Goal: Task Accomplishment & Management: Complete application form

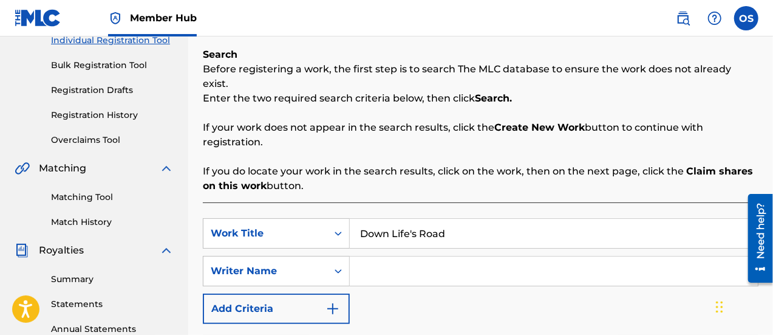
type input "Down Life's Road"
click at [452, 256] on input "Search Form" at bounding box center [554, 270] width 408 height 29
click at [449, 256] on input "[PERSON_NAME] [PERSON_NAME] Spe" at bounding box center [554, 270] width 408 height 29
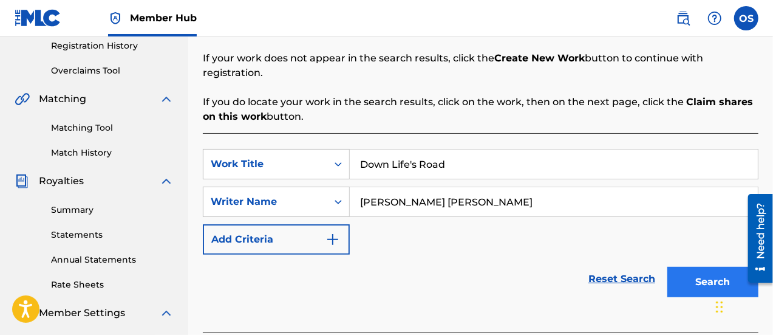
type input "[PERSON_NAME] [PERSON_NAME]"
click at [686, 267] on button "Search" at bounding box center [713, 282] width 91 height 30
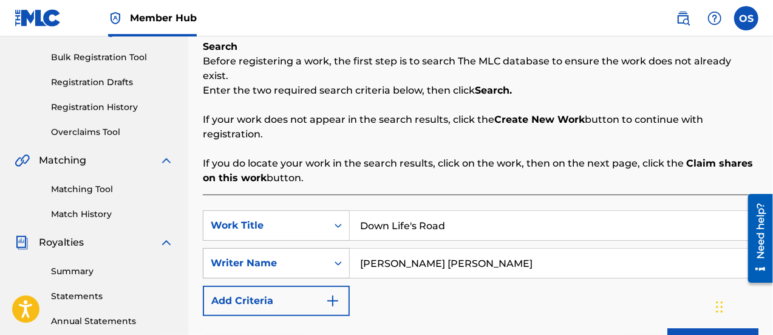
scroll to position [173, 0]
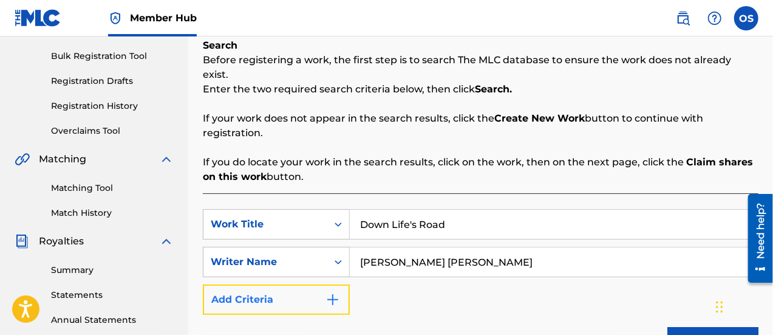
click at [299, 284] on button "Add Criteria" at bounding box center [276, 299] width 147 height 30
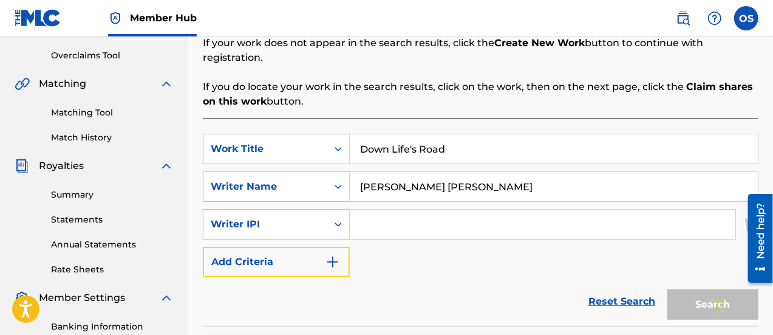
scroll to position [249, 0]
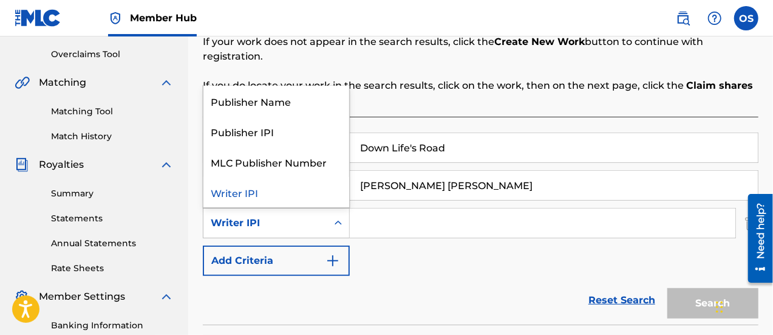
click at [340, 217] on icon "Search Form" at bounding box center [338, 223] width 12 height 12
click at [322, 116] on div "Publisher IPI" at bounding box center [276, 131] width 146 height 30
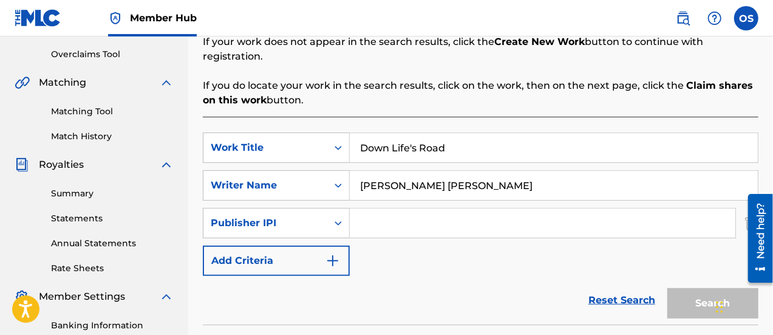
click at [419, 215] on input "Search Form" at bounding box center [543, 222] width 386 height 29
paste input "01310319407"
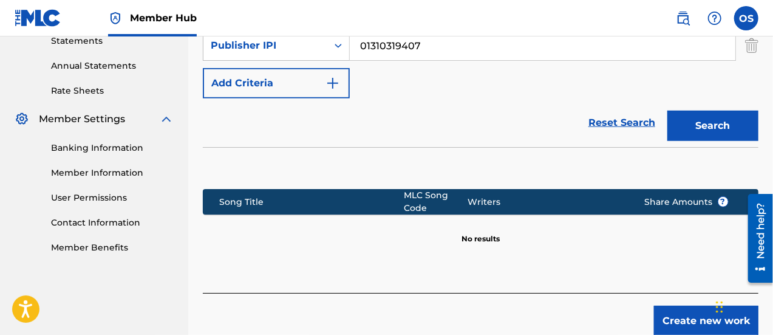
scroll to position [470, 0]
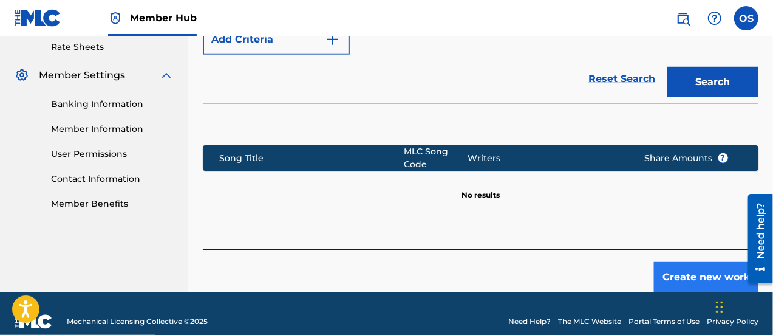
type input "01310319407"
click at [697, 262] on button "Create new work" at bounding box center [706, 277] width 104 height 30
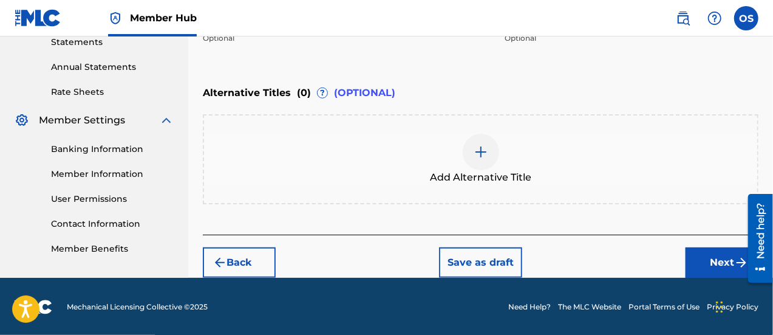
click at [474, 151] on img at bounding box center [481, 152] width 15 height 15
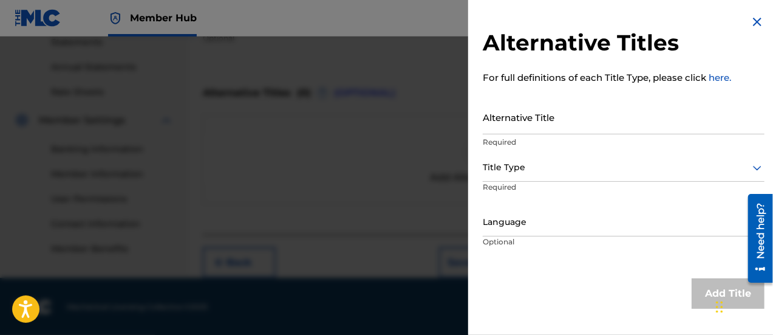
click at [756, 24] on img at bounding box center [757, 22] width 15 height 15
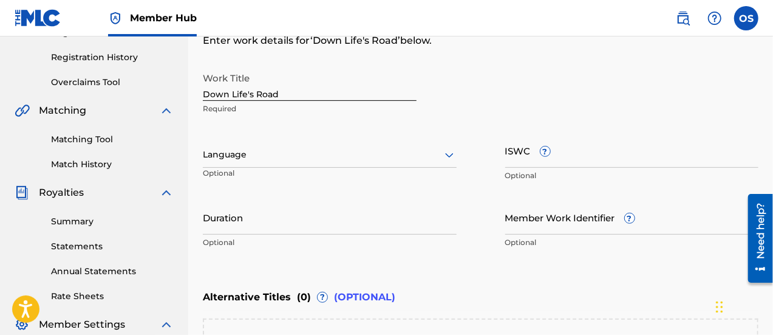
scroll to position [221, 0]
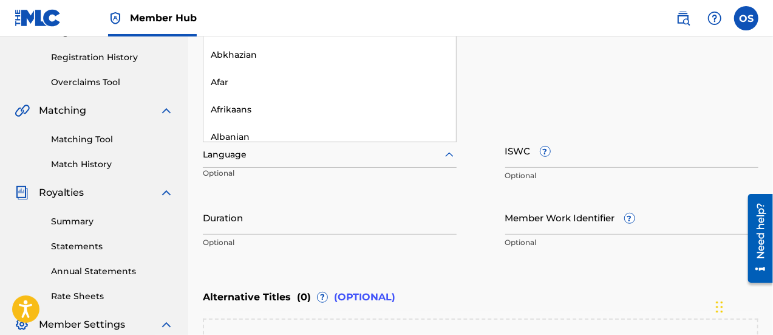
click at [448, 151] on icon at bounding box center [449, 155] width 15 height 15
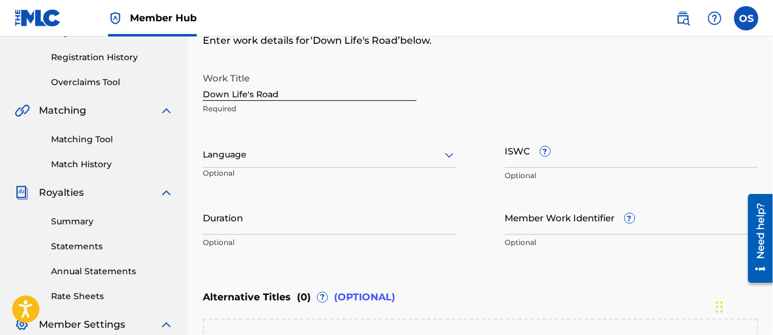
click at [566, 71] on div "Work Title Down Life's Road Required" at bounding box center [481, 93] width 556 height 55
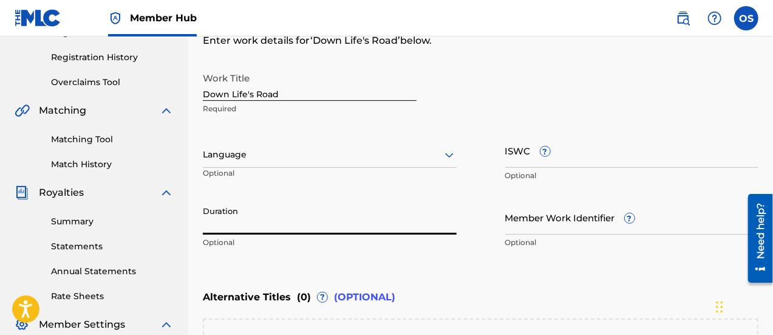
click at [364, 219] on input "Duration" at bounding box center [330, 217] width 254 height 35
click at [204, 224] on input "3:33" at bounding box center [330, 217] width 254 height 35
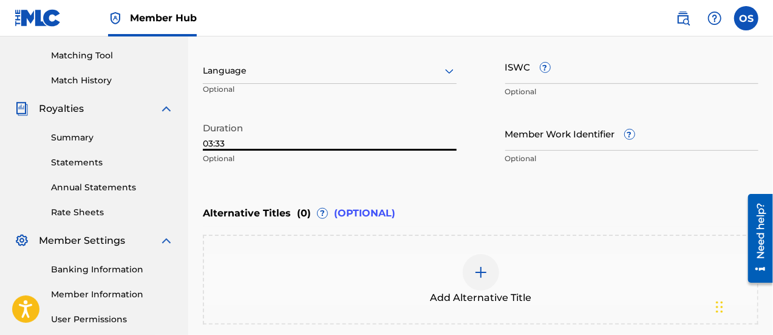
scroll to position [425, 0]
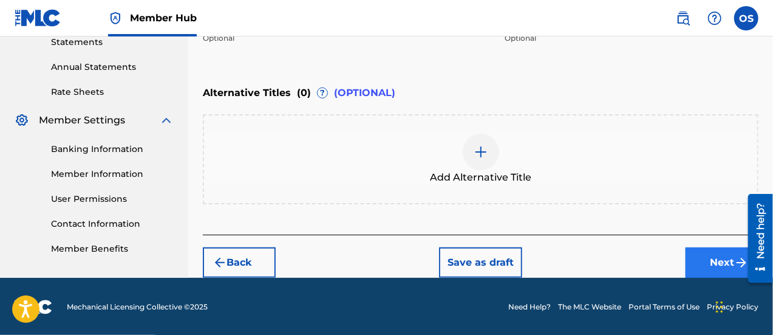
type input "03:33"
click at [702, 259] on button "Next" at bounding box center [722, 262] width 73 height 30
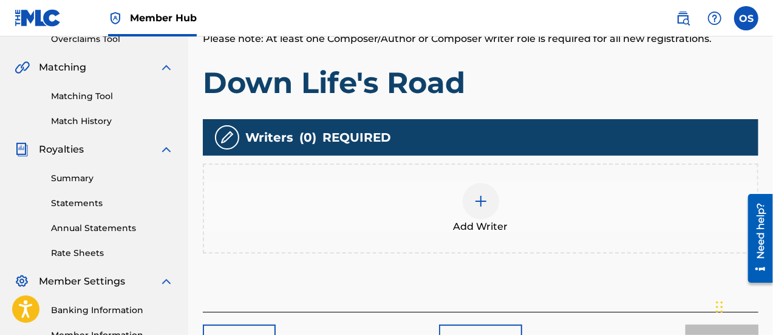
scroll to position [270, 0]
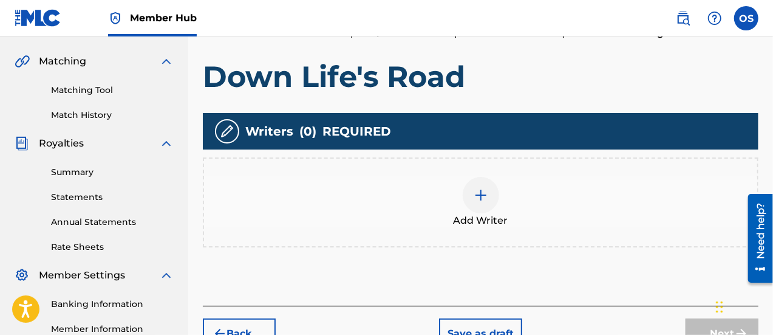
click at [467, 200] on div at bounding box center [481, 195] width 36 height 36
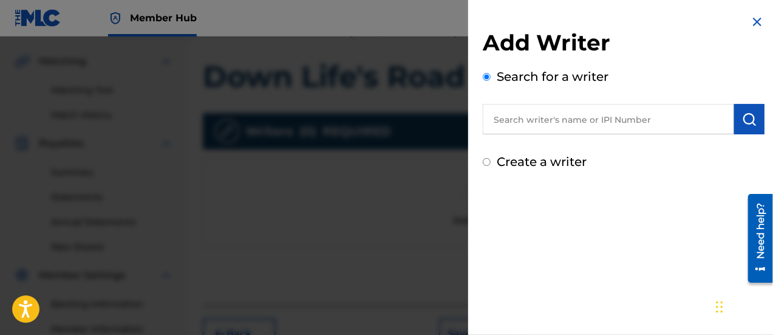
click at [538, 123] on input "text" at bounding box center [608, 119] width 251 height 30
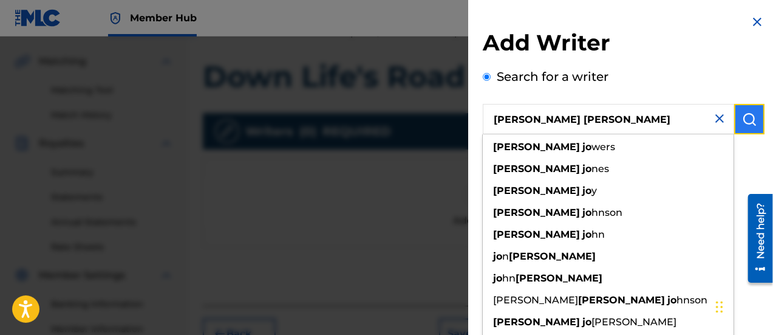
click at [753, 126] on button "submit" at bounding box center [749, 119] width 30 height 30
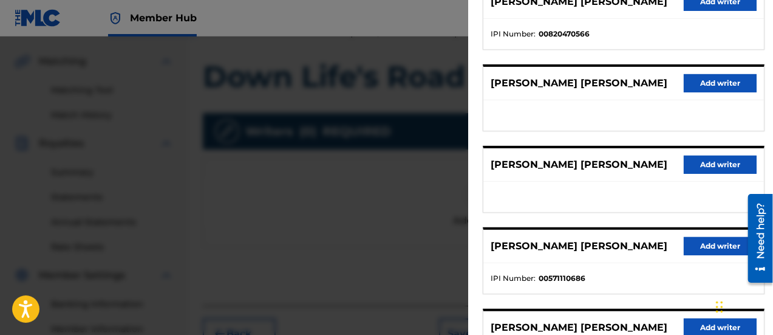
scroll to position [0, 0]
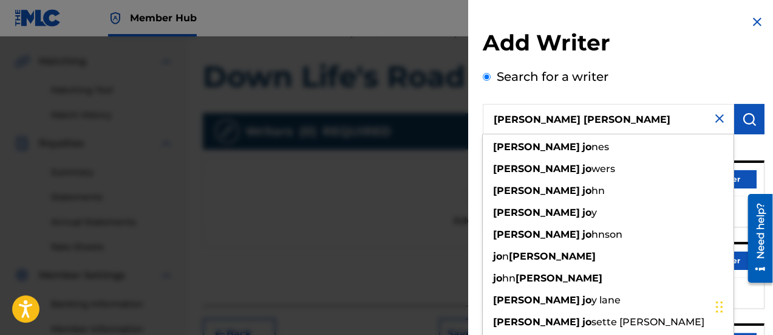
click at [564, 128] on input "[PERSON_NAME] [PERSON_NAME]" at bounding box center [608, 119] width 251 height 30
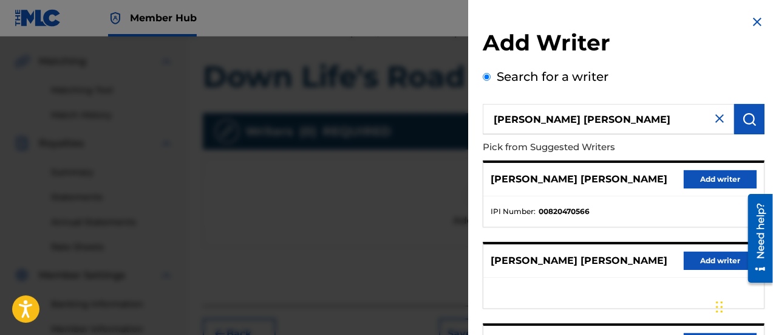
type input "[PERSON_NAME] [PERSON_NAME]"
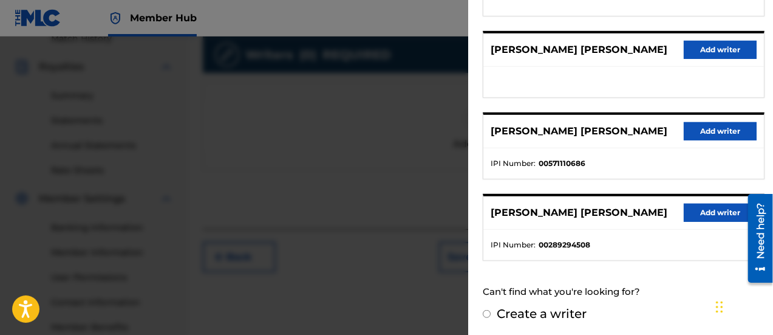
scroll to position [346, 0]
click at [488, 310] on input "Create a writer" at bounding box center [487, 314] width 8 height 8
radio input "false"
radio input "true"
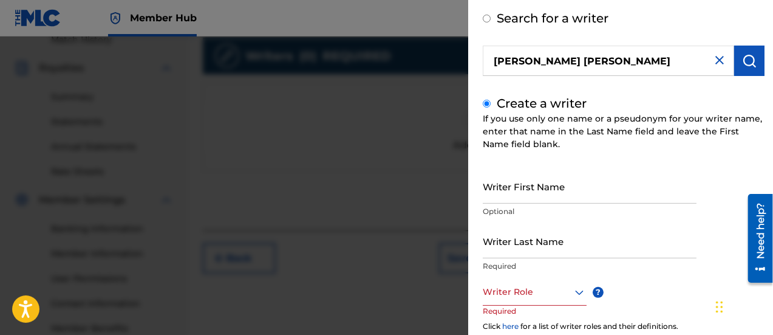
scroll to position [57, 0]
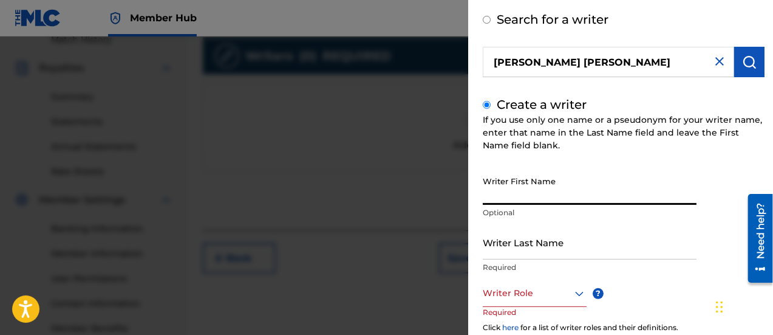
click at [573, 186] on input "Writer First Name" at bounding box center [590, 187] width 214 height 35
type input "[PERSON_NAME]"
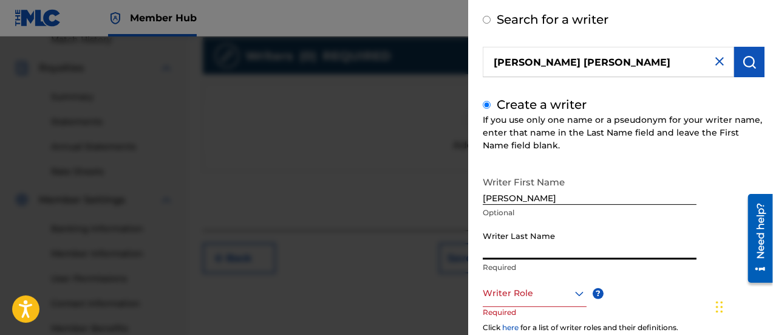
click at [528, 237] on input "Writer Last Name" at bounding box center [590, 242] width 214 height 35
type input "[PERSON_NAME]"
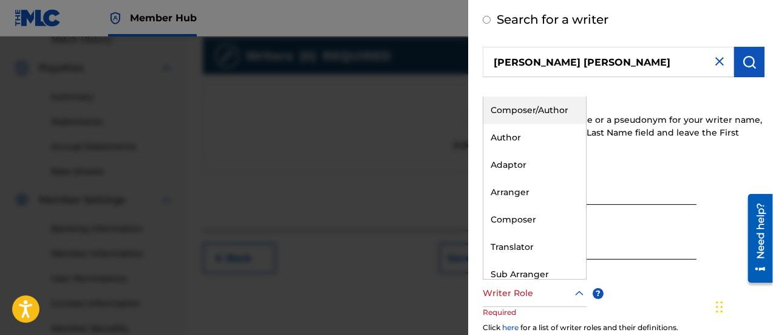
click at [524, 296] on div at bounding box center [535, 292] width 104 height 15
click at [532, 109] on div "Composer/Author" at bounding box center [535, 110] width 103 height 27
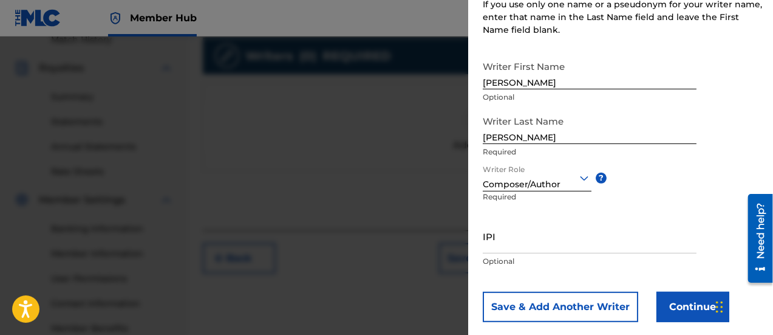
scroll to position [175, 0]
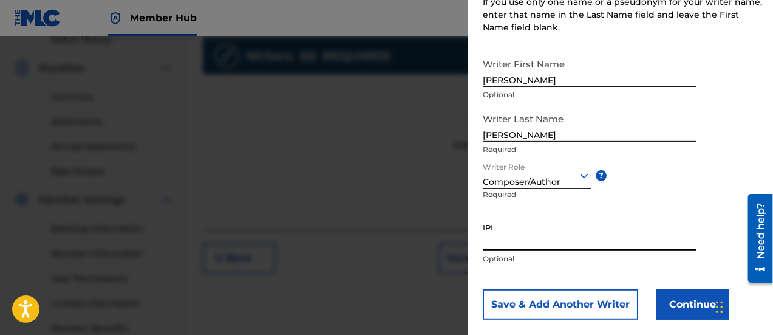
click at [552, 241] on input "IPI" at bounding box center [590, 233] width 214 height 35
paste input "00678041626"
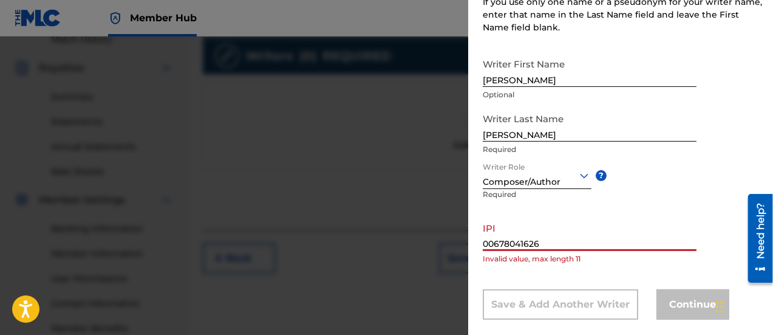
type input "00678041626"
drag, startPoint x: 557, startPoint y: 246, endPoint x: 421, endPoint y: 222, distance: 138.2
click at [421, 222] on div "Add Writer Search for a writer [PERSON_NAME] [PERSON_NAME] Create a writer If y…" at bounding box center [386, 185] width 773 height 298
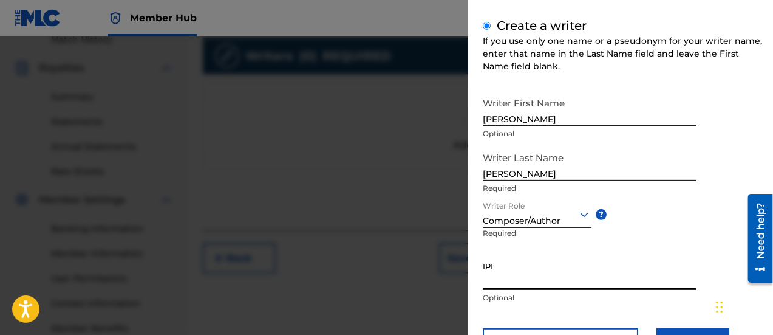
scroll to position [190, 0]
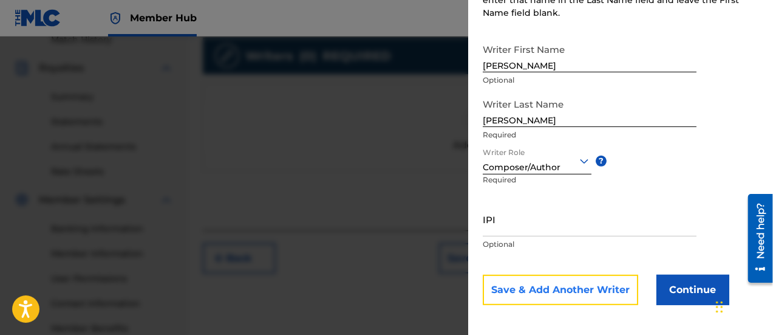
click at [576, 279] on button "Save & Add Another Writer" at bounding box center [561, 290] width 156 height 30
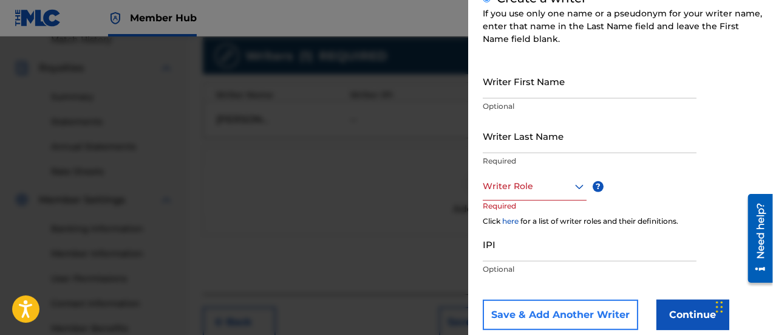
scroll to position [215, 0]
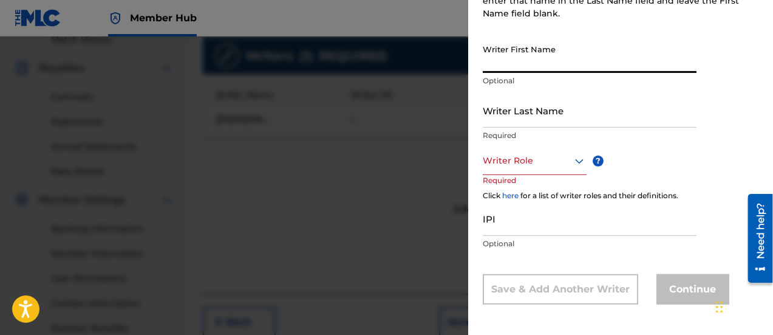
click at [539, 60] on input "Writer First Name" at bounding box center [590, 55] width 214 height 35
type input "[PERSON_NAME]"
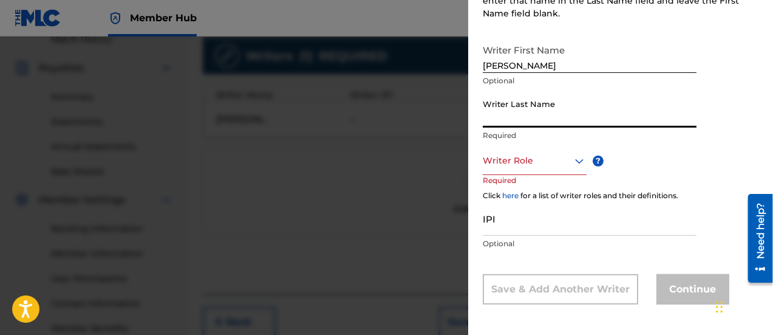
click at [535, 109] on input "Writer Last Name" at bounding box center [590, 110] width 214 height 35
type input "[PERSON_NAME]"
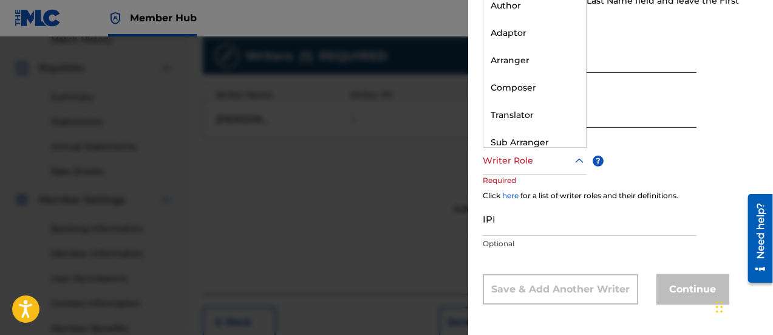
click at [541, 154] on div at bounding box center [535, 160] width 104 height 15
click at [538, 80] on div "Composer" at bounding box center [535, 87] width 103 height 27
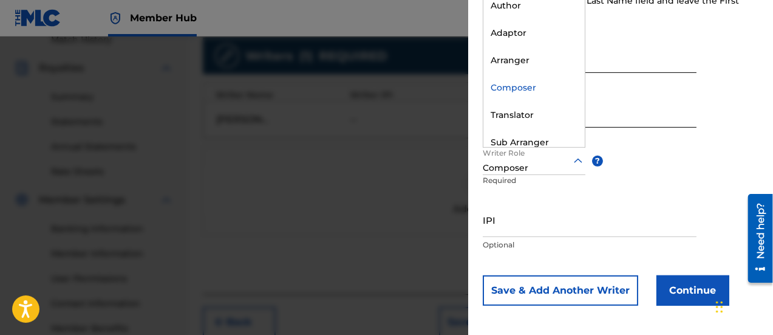
click at [584, 161] on icon at bounding box center [578, 161] width 15 height 15
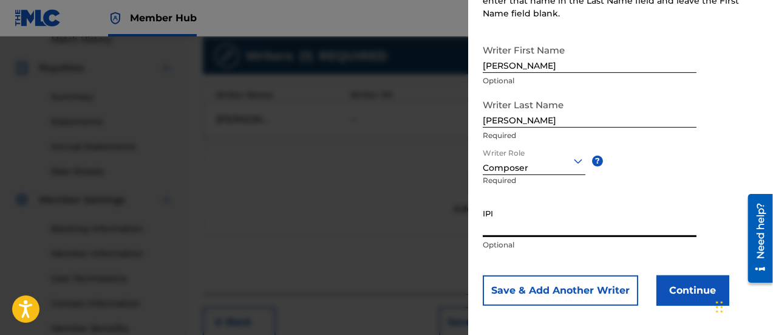
click at [567, 226] on input "IPI" at bounding box center [590, 219] width 214 height 35
click at [686, 289] on button "Continue" at bounding box center [693, 290] width 73 height 30
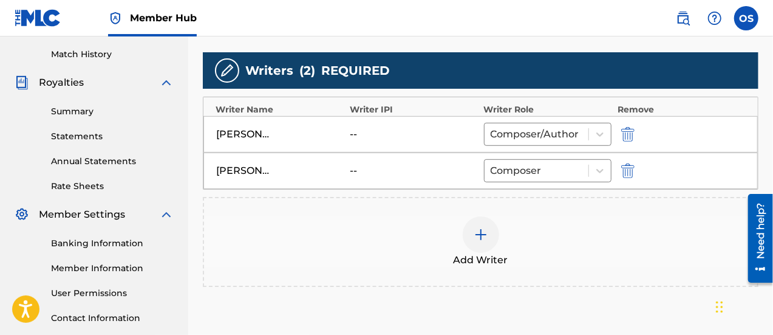
scroll to position [441, 0]
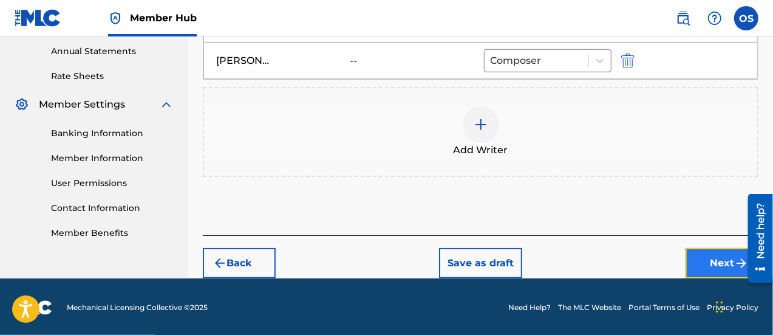
click at [700, 265] on button "Next" at bounding box center [722, 263] width 73 height 30
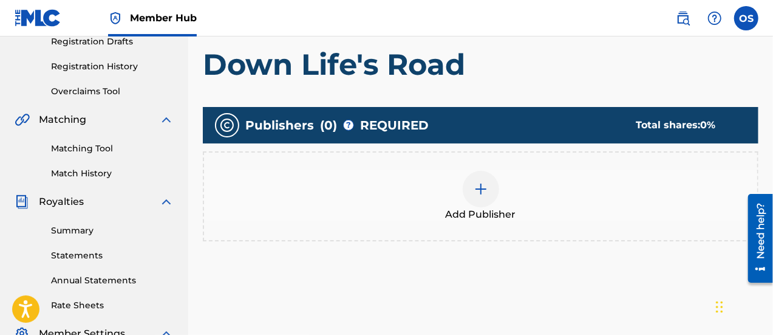
scroll to position [211, 0]
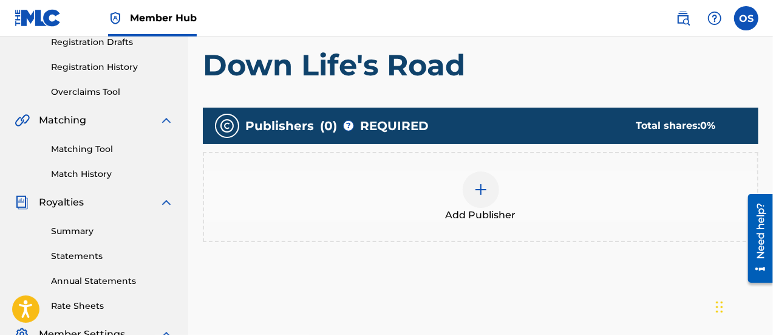
click at [496, 178] on div at bounding box center [481, 189] width 36 height 36
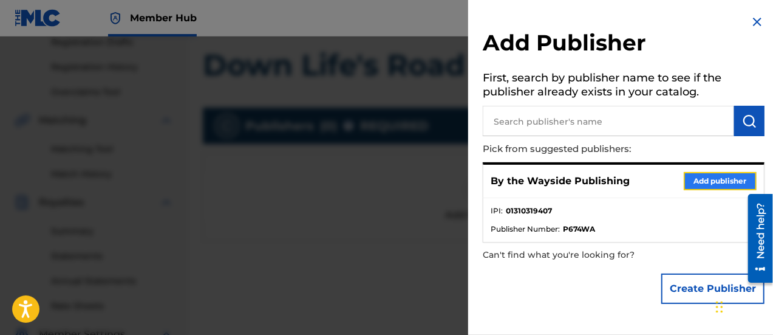
click at [692, 183] on button "Add publisher" at bounding box center [720, 181] width 73 height 18
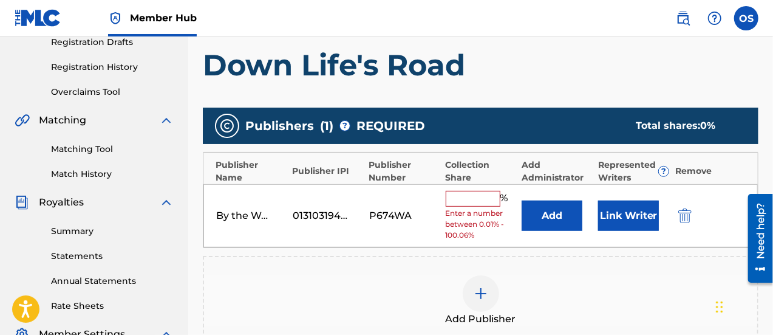
click at [471, 199] on input "text" at bounding box center [473, 199] width 55 height 16
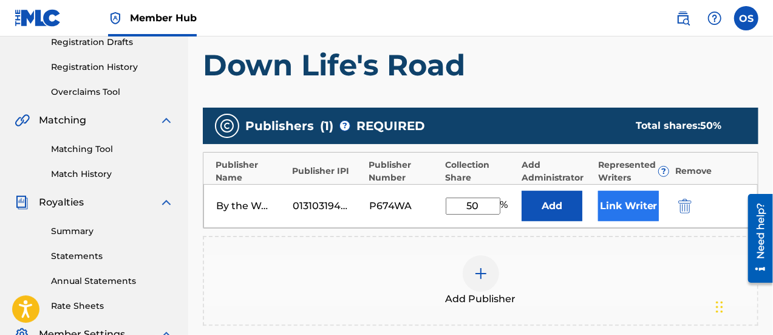
type input "50"
click at [621, 206] on button "Link Writer" at bounding box center [628, 206] width 61 height 30
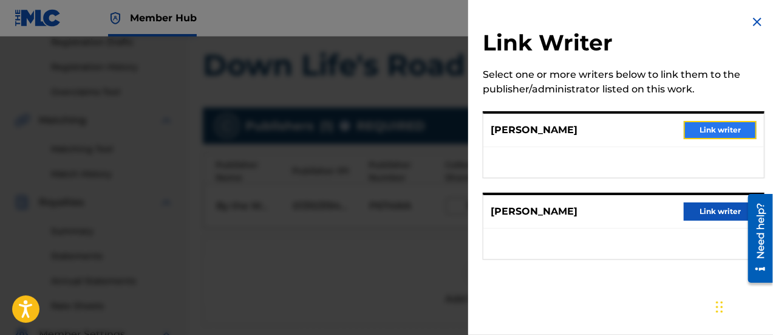
click at [698, 134] on button "Link writer" at bounding box center [720, 130] width 73 height 18
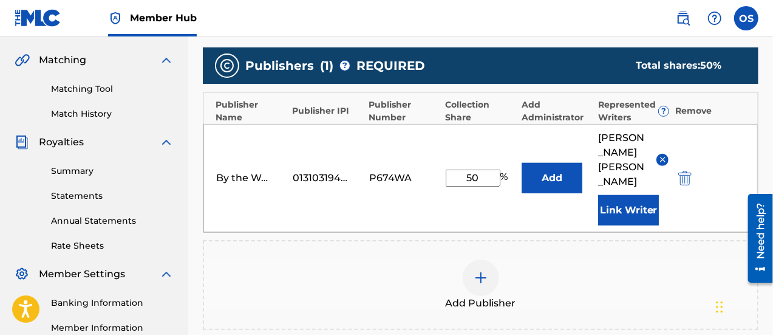
scroll to position [273, 0]
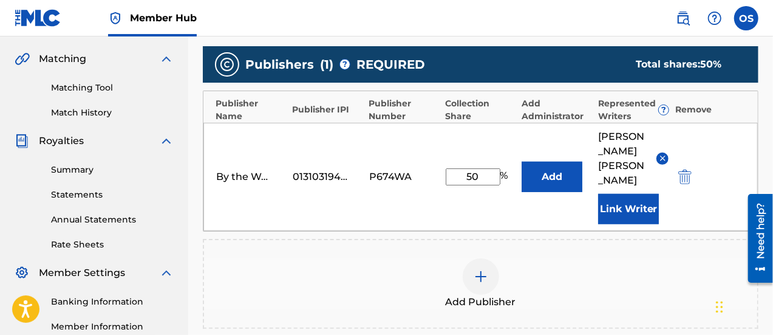
click at [564, 285] on div "Add Publisher" at bounding box center [481, 284] width 556 height 90
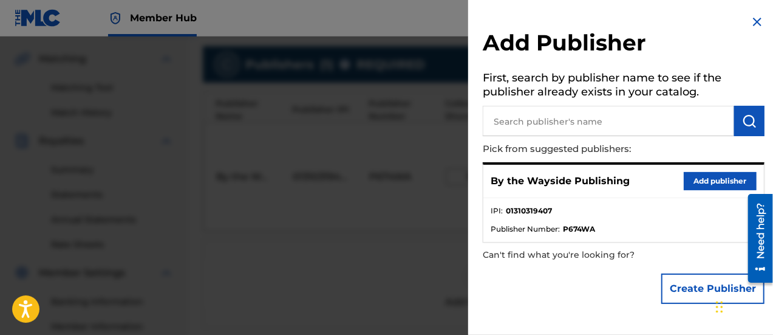
click at [542, 129] on input "text" at bounding box center [608, 121] width 251 height 30
type input "Asheville Music Publishing"
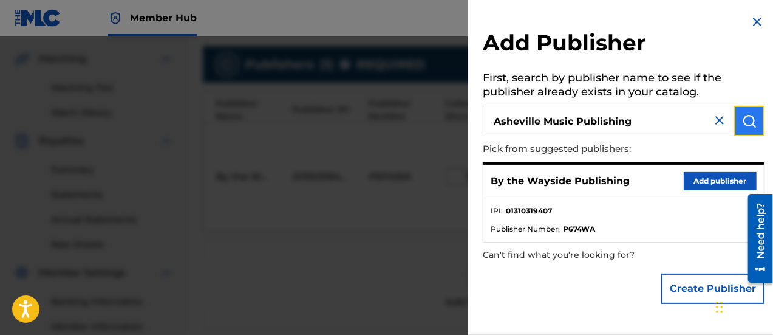
click at [749, 126] on img "submit" at bounding box center [749, 121] width 15 height 15
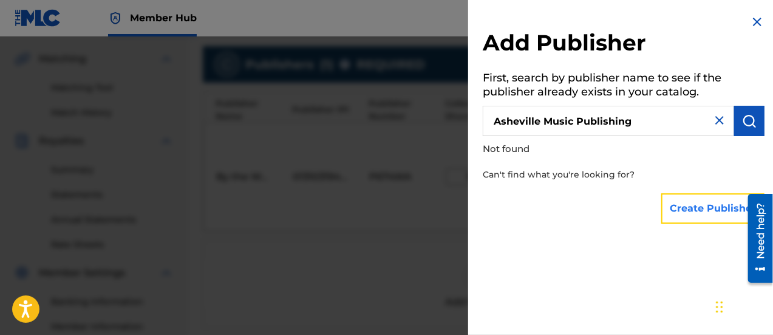
click at [705, 205] on button "Create Publisher" at bounding box center [712, 208] width 103 height 30
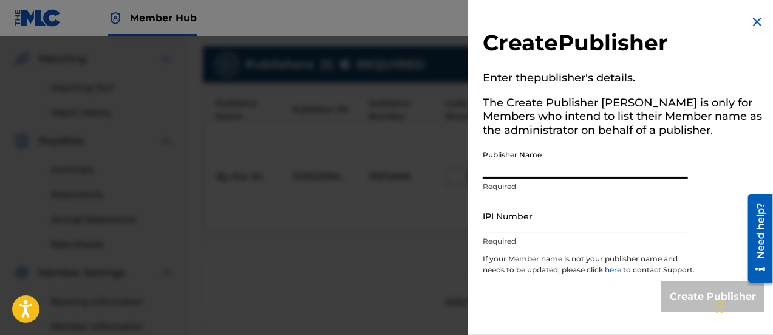
click at [610, 173] on input "Publisher Name" at bounding box center [585, 161] width 205 height 35
type input "Asheville Music Publishing"
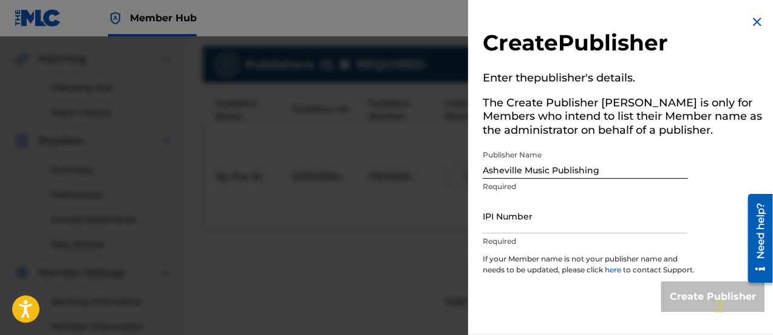
click at [751, 15] on img at bounding box center [757, 22] width 15 height 15
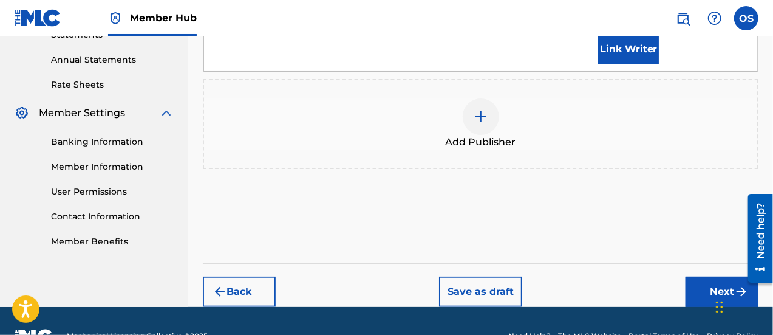
scroll to position [326, 0]
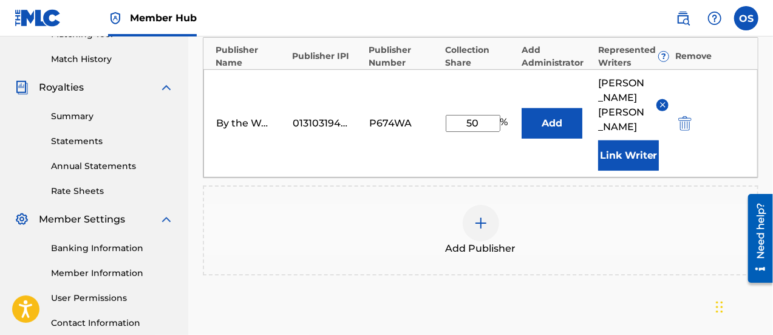
click at [607, 205] on div "Add Publisher" at bounding box center [480, 230] width 553 height 51
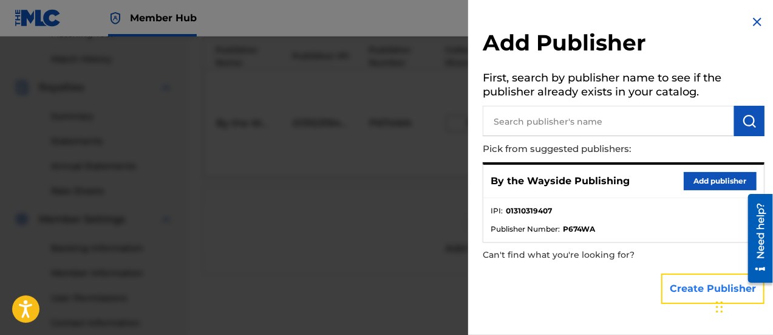
click at [697, 290] on button "Create Publisher" at bounding box center [712, 288] width 103 height 30
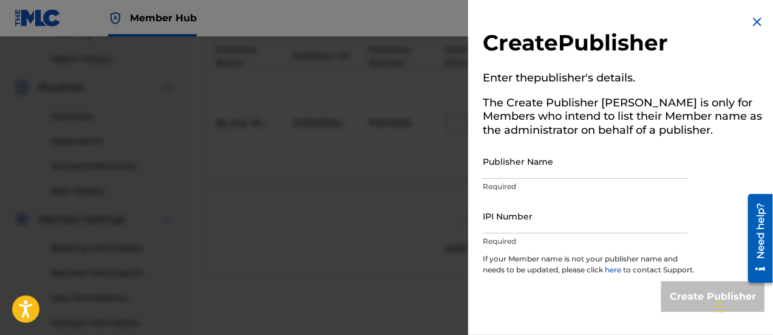
click at [753, 18] on img at bounding box center [757, 22] width 15 height 15
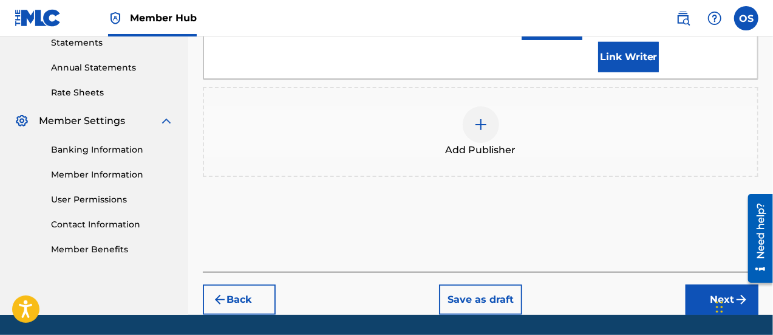
scroll to position [432, 0]
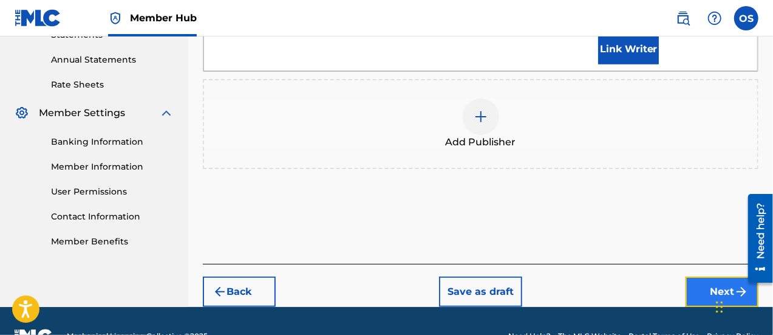
click at [694, 276] on button "Next" at bounding box center [722, 291] width 73 height 30
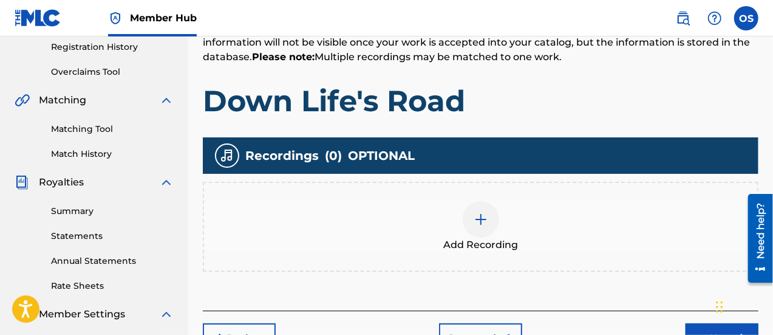
scroll to position [232, 0]
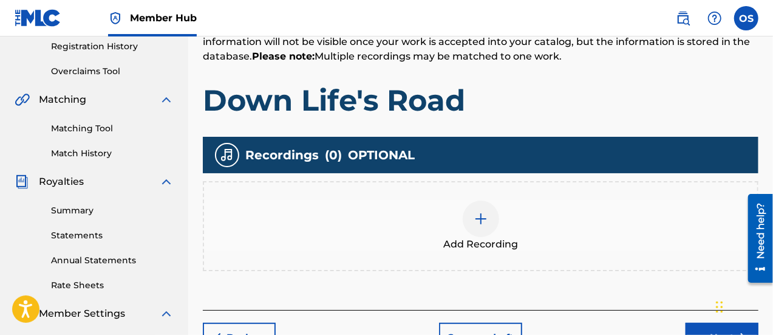
click at [547, 243] on div "Add Recording" at bounding box center [480, 225] width 553 height 51
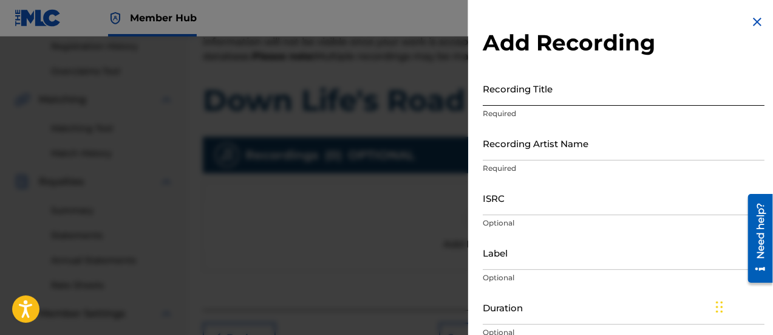
click at [549, 91] on input "Recording Title" at bounding box center [624, 88] width 282 height 35
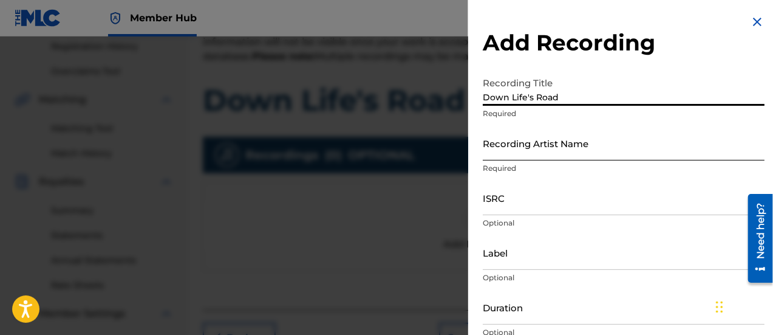
type input "Down Life's Road"
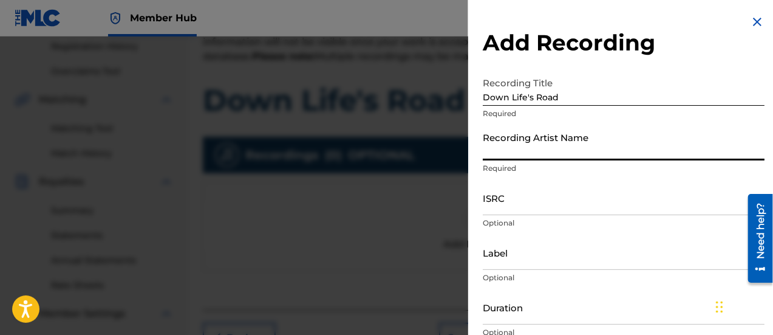
click at [545, 139] on input "Recording Artist Name" at bounding box center [624, 143] width 282 height 35
type input "P"
type input "[PERSON_NAME] [PERSON_NAME]"
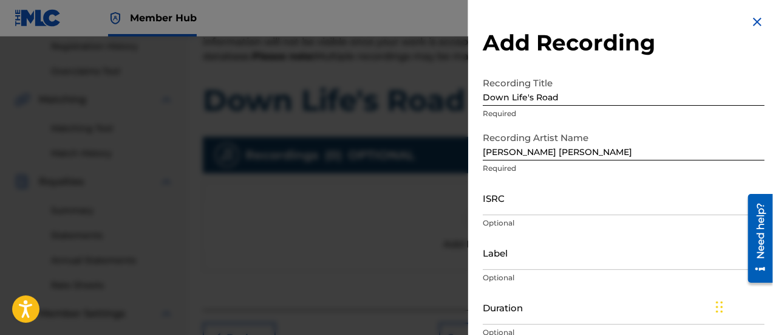
click at [429, 200] on div at bounding box center [386, 203] width 773 height 335
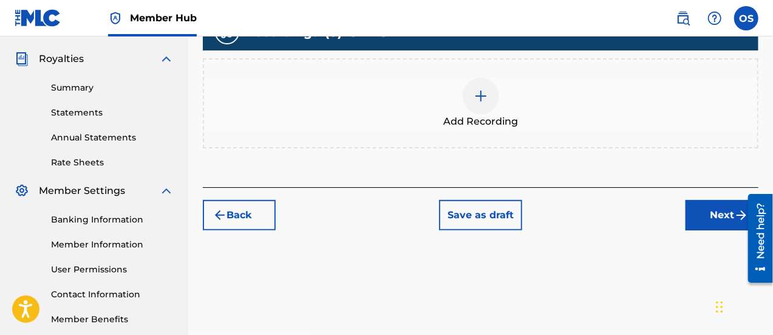
scroll to position [362, 0]
